Goal: Information Seeking & Learning: Learn about a topic

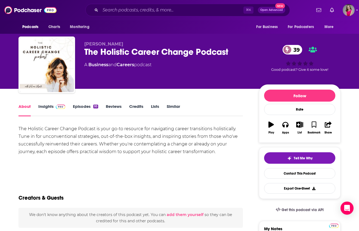
click at [83, 106] on link "Episodes 93" at bounding box center [85, 110] width 25 height 13
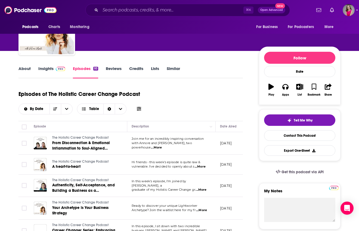
scroll to position [107, 0]
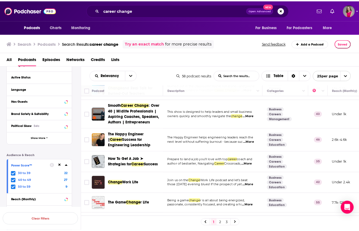
scroll to position [49, 0]
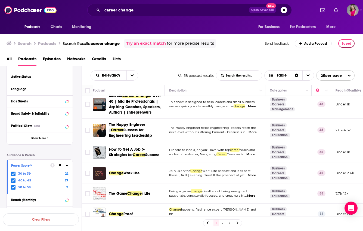
click at [256, 131] on span "...More" at bounding box center [251, 132] width 11 height 4
click at [190, 57] on div "All Podcasts Episodes Networks Credits Lists" at bounding box center [183, 59] width 353 height 11
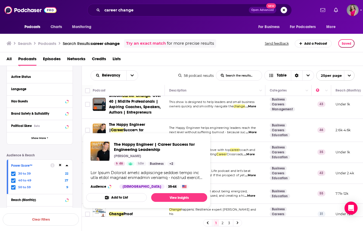
click at [145, 125] on span "The Happy Engineer |" at bounding box center [127, 127] width 36 height 10
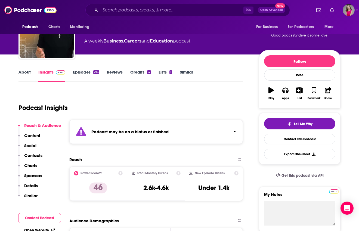
scroll to position [58, 0]
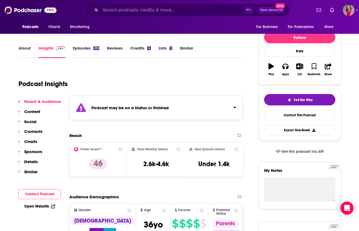
click at [28, 50] on link "About" at bounding box center [25, 51] width 12 height 13
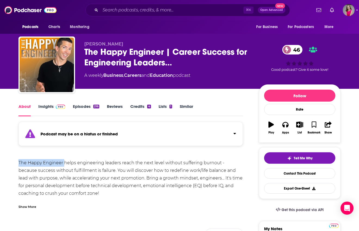
drag, startPoint x: 64, startPoint y: 163, endPoint x: 19, endPoint y: 161, distance: 44.7
click at [86, 106] on link "Episodes 216" at bounding box center [86, 110] width 26 height 13
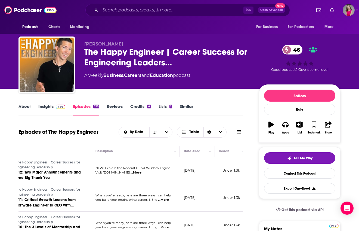
scroll to position [0, 97]
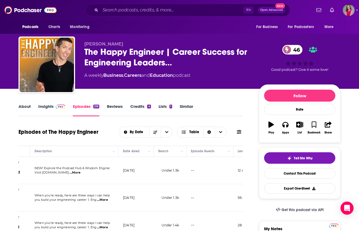
drag, startPoint x: 214, startPoint y: 173, endPoint x: 244, endPoint y: 166, distance: 31.3
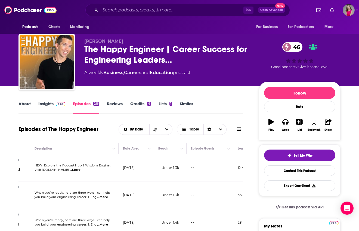
scroll to position [0, 0]
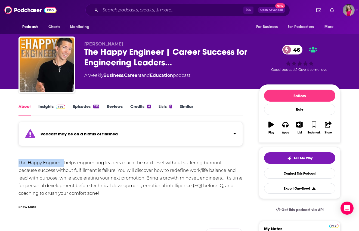
drag, startPoint x: 64, startPoint y: 163, endPoint x: 18, endPoint y: 164, distance: 45.7
copy div "The Happy Engineer"
click at [47, 108] on link "Insights" at bounding box center [51, 110] width 27 height 13
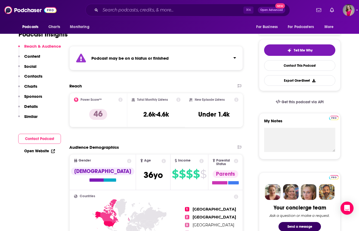
scroll to position [143, 0]
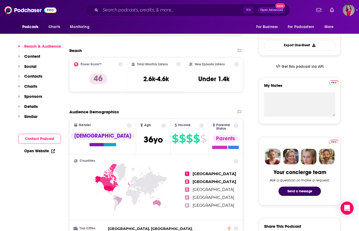
click at [34, 151] on link "Open Website" at bounding box center [39, 151] width 31 height 5
